Goal: Information Seeking & Learning: Learn about a topic

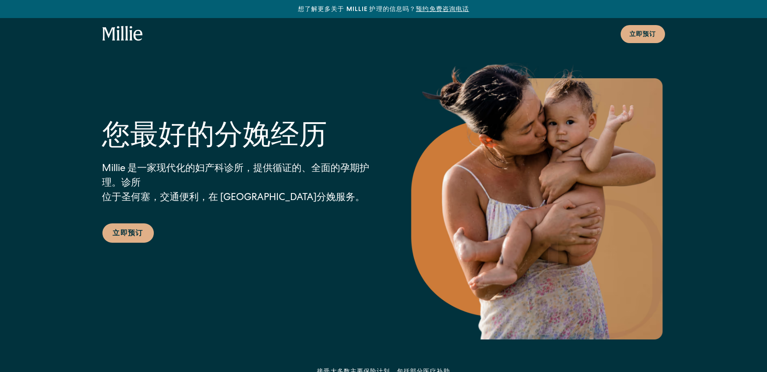
scroll to position [13, 0]
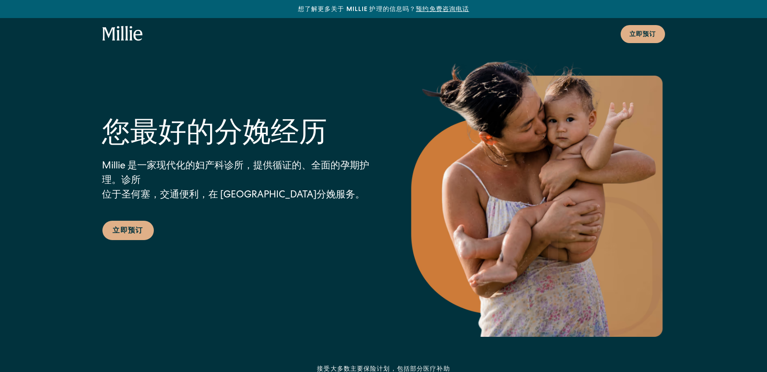
drag, startPoint x: 307, startPoint y: 156, endPoint x: 349, endPoint y: 202, distance: 62.5
click at [350, 170] on p "Millie 是一家现代化的妇产科诊所，提供循证的、全面的孕期护理。诊所 位于圣何塞，交通便利，在 [GEOGRAPHIC_DATA]分娩服务。" at bounding box center [237, 180] width 271 height 43
click at [348, 202] on p "Millie 是一家现代化的妇产科诊所，提供循证的、全面的孕期护理。诊所 位于圣何塞，交通便利，在 [GEOGRAPHIC_DATA]分娩服务。" at bounding box center [237, 180] width 271 height 43
click at [301, 191] on font "位于圣何塞，交通便利，在 [GEOGRAPHIC_DATA]分娩服务。" at bounding box center [233, 196] width 263 height 10
drag, startPoint x: 301, startPoint y: 183, endPoint x: 351, endPoint y: 214, distance: 59.4
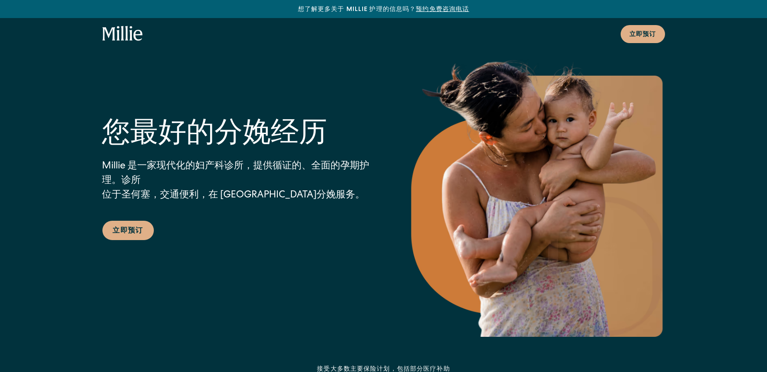
click at [381, 195] on div "您最好的分娩经历 Millie 是一家现代化的妇产科诊所，提供循证的、全面的孕期护理。诊所 位于圣何塞，交通便利，在 [GEOGRAPHIC_DATA]分娩服…" at bounding box center [383, 192] width 562 height 290
click at [346, 213] on div "您最好的分娩经历 Millie 是一家现代化的妇产科诊所，提供循证的、全面的孕期护理。诊所 位于圣何塞，交通便利，在 [GEOGRAPHIC_DATA]分娩服…" at bounding box center [237, 177] width 271 height 125
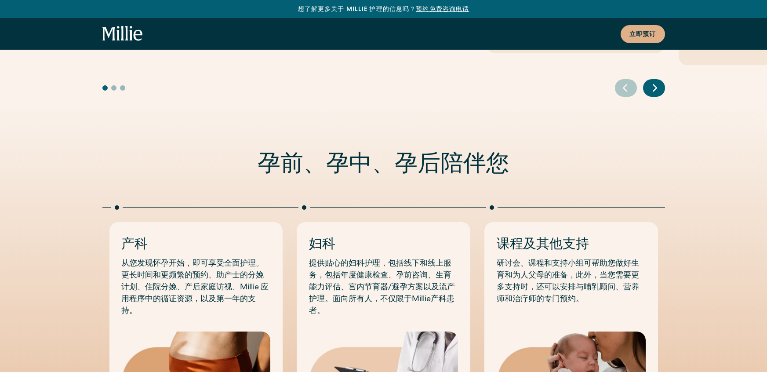
scroll to position [768, 0]
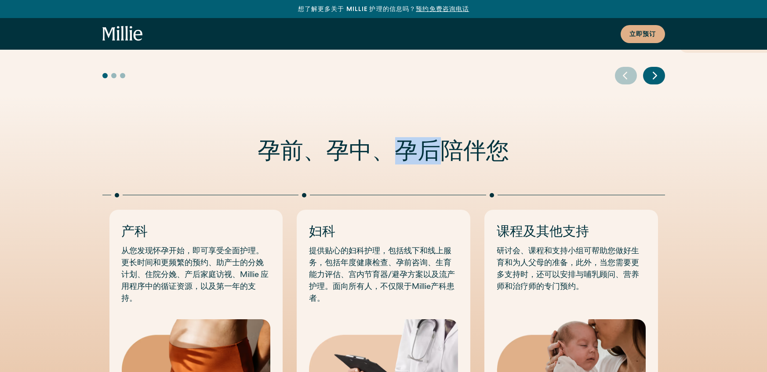
drag, startPoint x: 391, startPoint y: 138, endPoint x: 436, endPoint y: 142, distance: 45.9
click at [436, 142] on font "孕前、孕中、孕后陪伴您" at bounding box center [383, 151] width 251 height 26
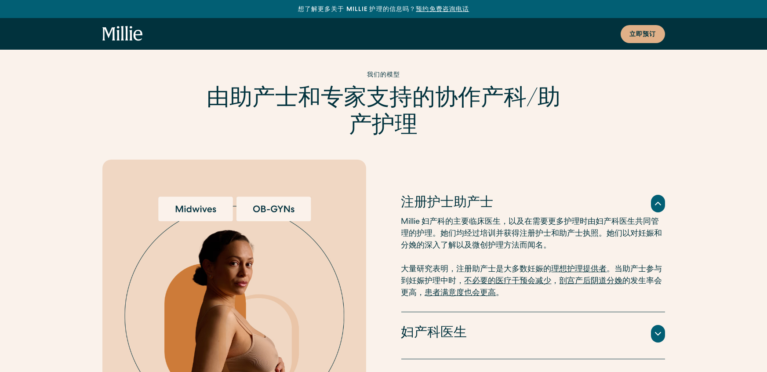
scroll to position [1963, 0]
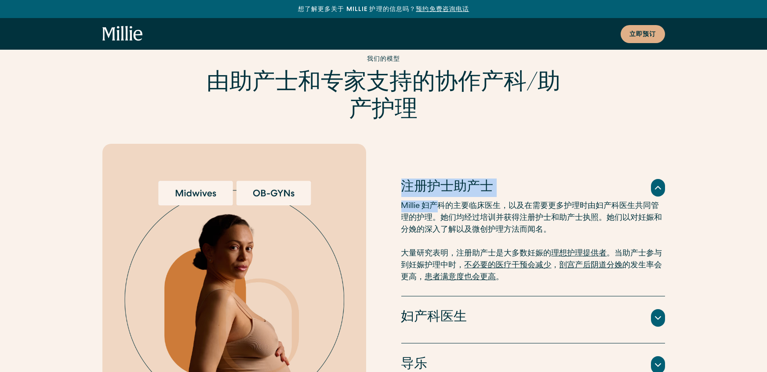
drag, startPoint x: 404, startPoint y: 173, endPoint x: 442, endPoint y: 189, distance: 41.7
click at [442, 189] on div "注册护士助产士 Millie 妇产科的主要临床医生，以及在需要更多护理时由妇产科医生共同管理的护理。她们均经过培训并获得注册护士和助产士执照。她们以对妊娠和分…" at bounding box center [533, 231] width 264 height 130
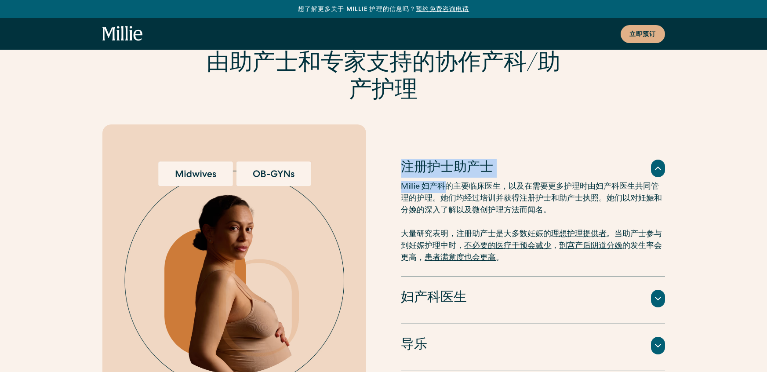
scroll to position [2012, 0]
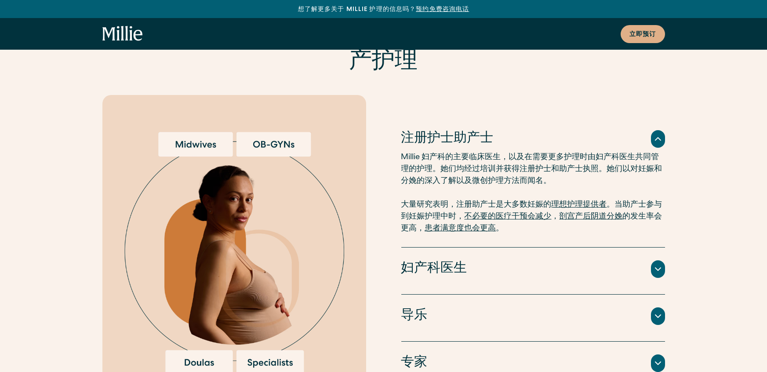
click at [648, 307] on div "导乐" at bounding box center [533, 316] width 264 height 18
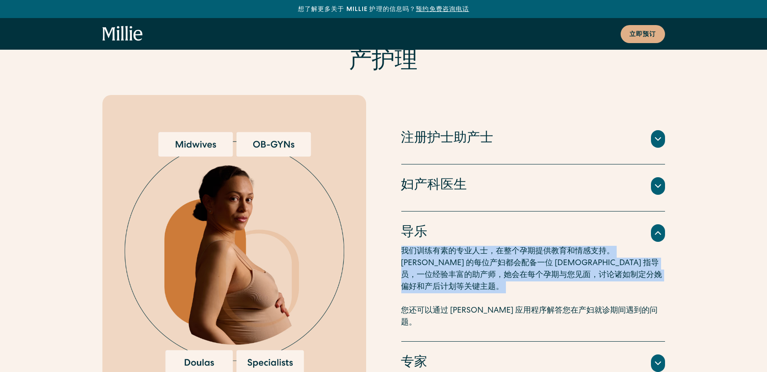
drag, startPoint x: 390, startPoint y: 250, endPoint x: 628, endPoint y: 287, distance: 240.5
click at [628, 287] on div "注册护士助产士 Millie 妇产科的主要临床医生，以及在需要更多护理时由妇产科医生共同管理的护理。她们均经过培训并获得注册护士和助产士执照。她们以对妊娠和分…" at bounding box center [383, 253] width 562 height 316
click at [628, 287] on p "我们训练有素的专业人士，在整个孕期提供教育和情感支持。[PERSON_NAME] 的每位产妇都会配备一位 [DEMOGRAPHIC_DATA] 指导员，一位经…" at bounding box center [533, 287] width 264 height 83
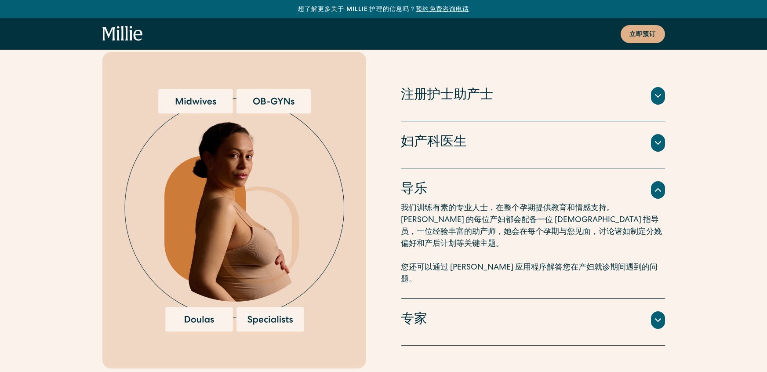
scroll to position [2088, 0]
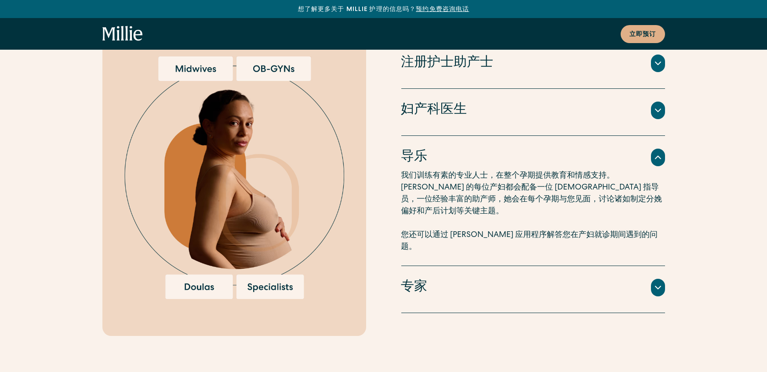
click at [640, 155] on div "导乐" at bounding box center [533, 157] width 264 height 18
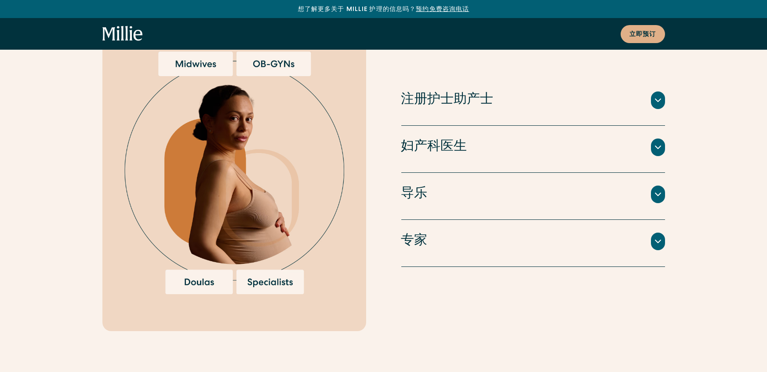
click at [646, 185] on div "导乐" at bounding box center [533, 194] width 264 height 18
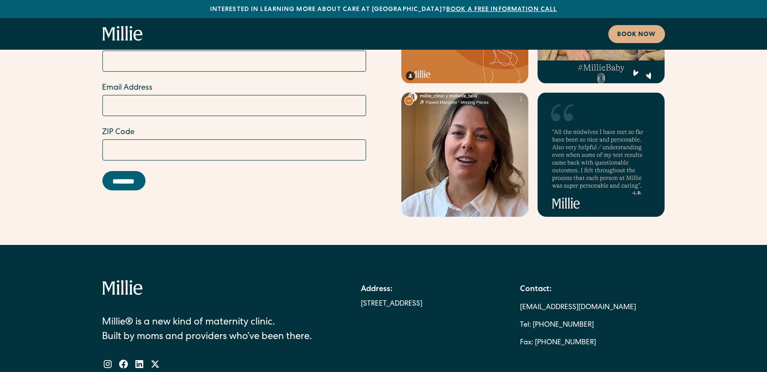
scroll to position [5127, 0]
